Goal: Information Seeking & Learning: Learn about a topic

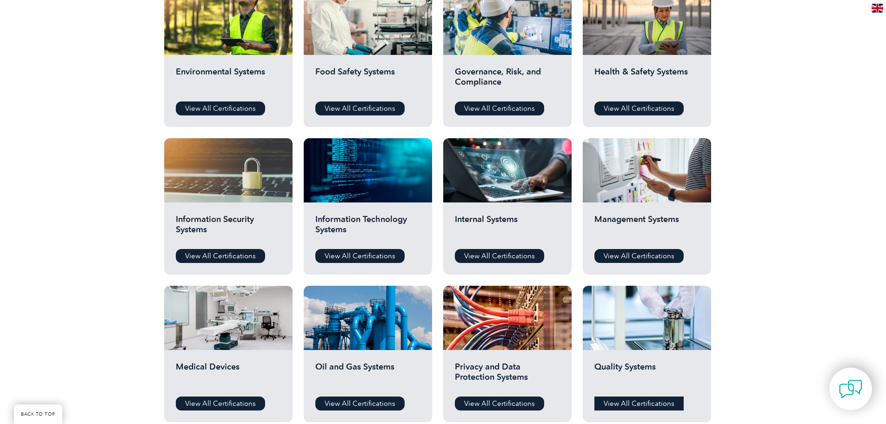
scroll to position [361, 0]
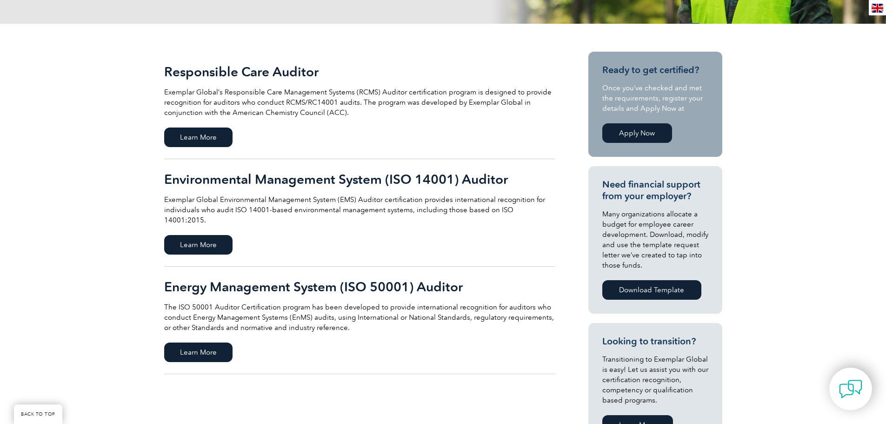
scroll to position [186, 0]
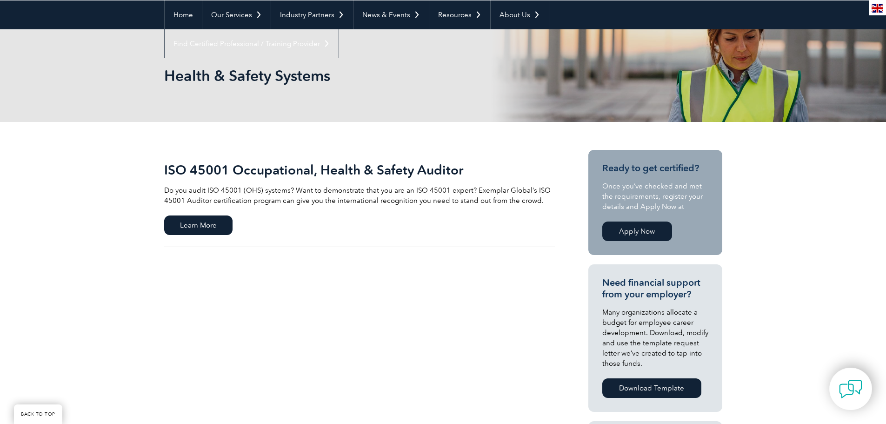
scroll to position [93, 0]
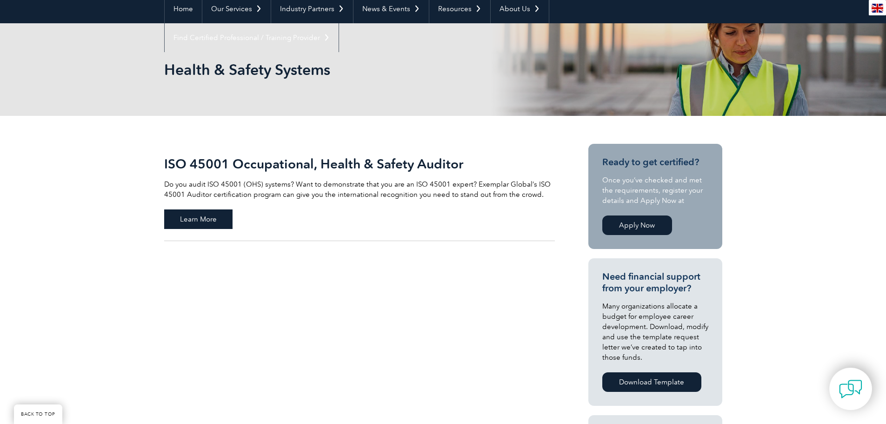
click at [206, 216] on span "Learn More" at bounding box center [198, 219] width 68 height 20
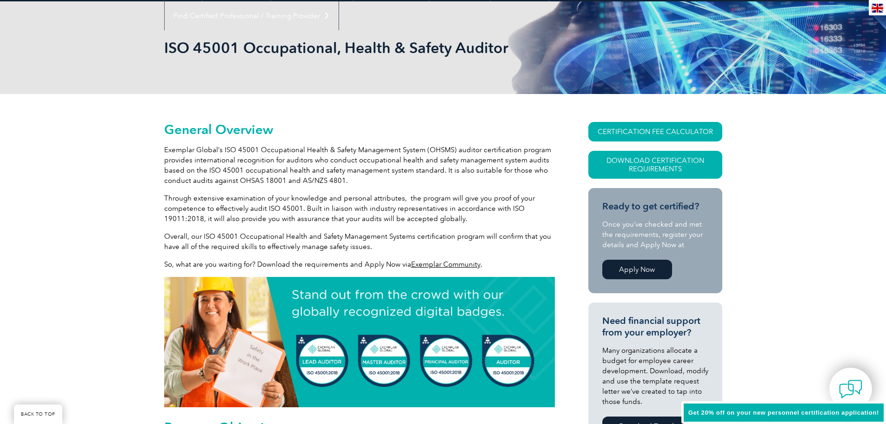
scroll to position [130, 0]
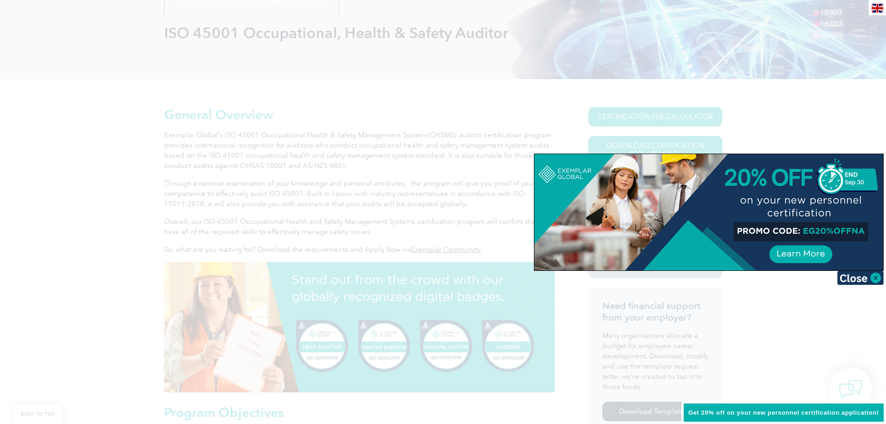
click at [865, 229] on div at bounding box center [709, 212] width 349 height 116
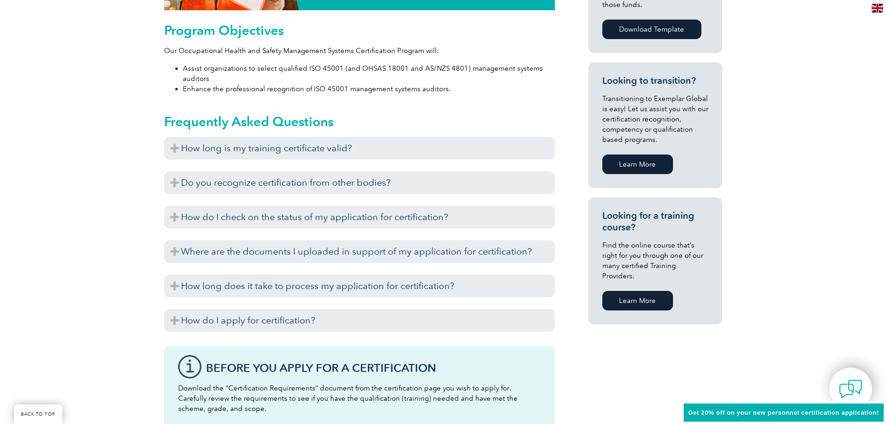
scroll to position [558, 0]
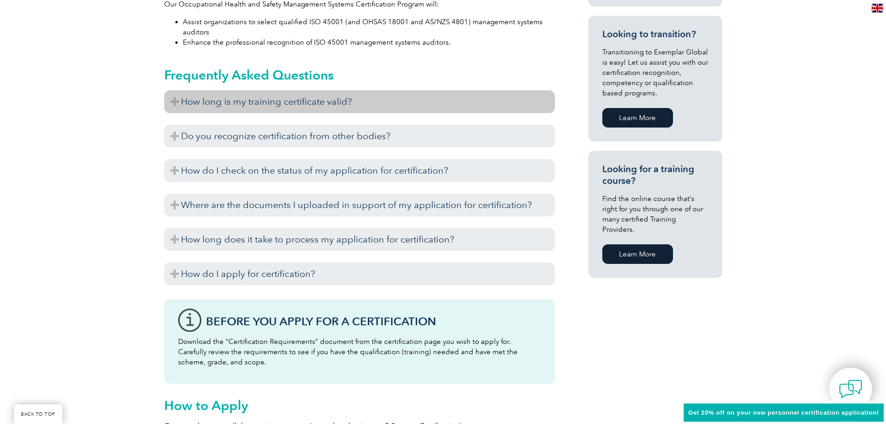
click at [263, 101] on h3 "How long is my training certificate valid?" at bounding box center [359, 101] width 391 height 23
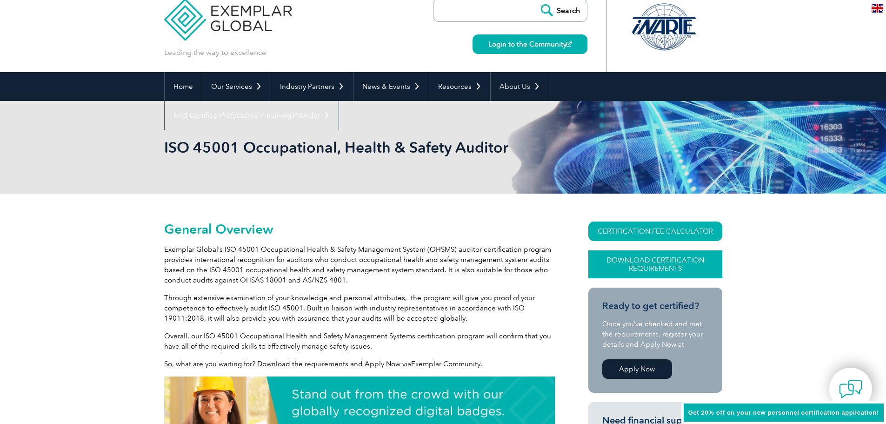
scroll to position [0, 0]
